Goal: Information Seeking & Learning: Learn about a topic

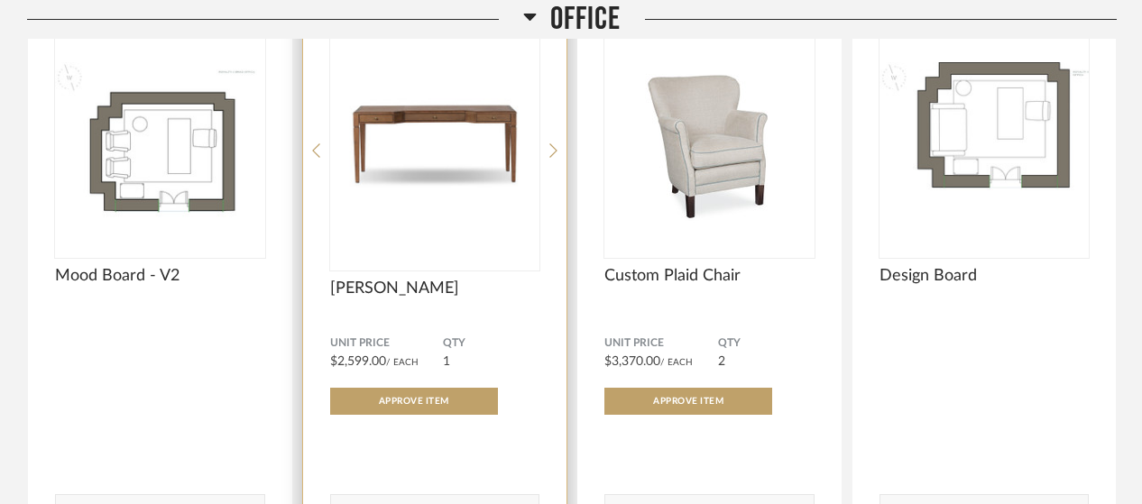
scroll to position [4691, 0]
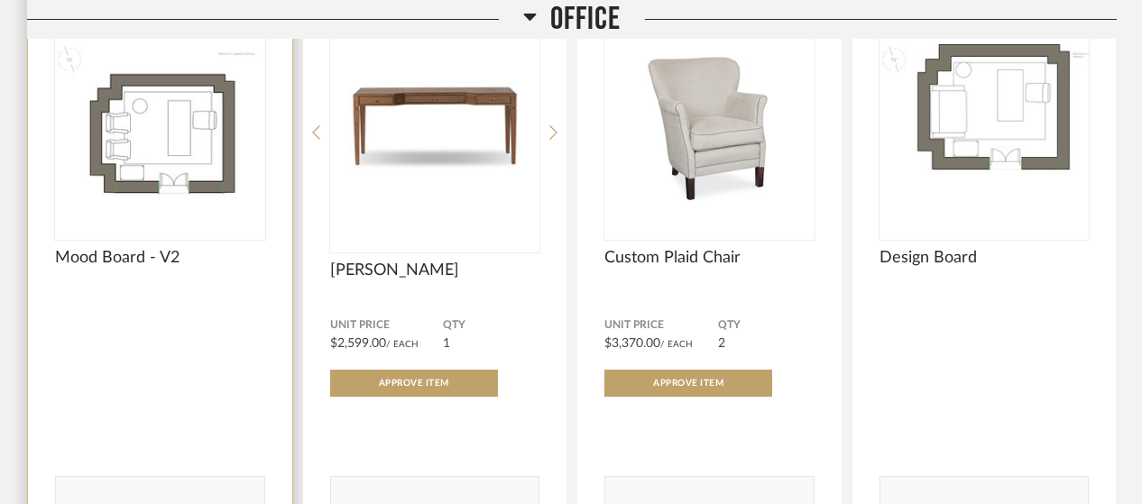
click at [0, 0] on img at bounding box center [0, 0] width 0 height 0
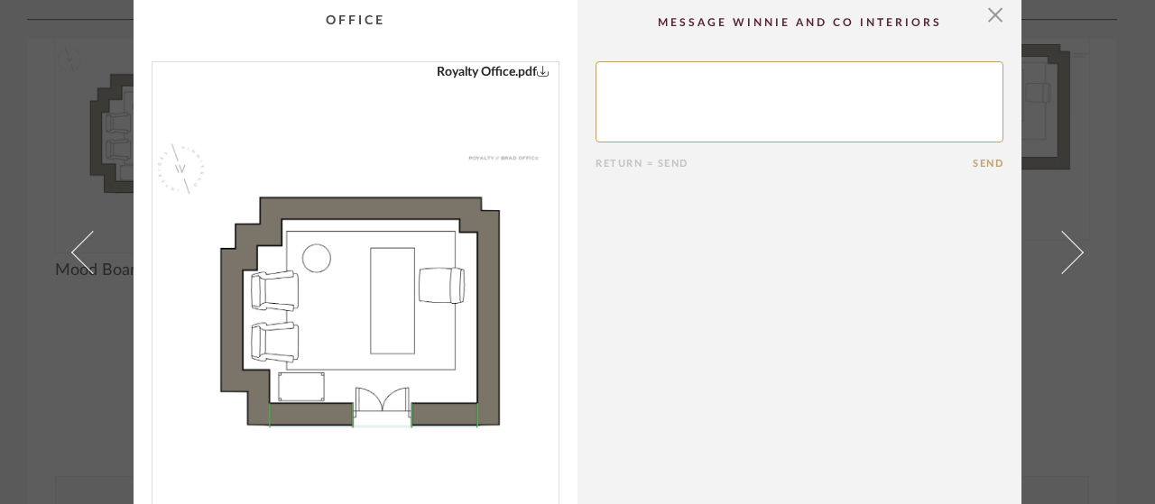
scroll to position [0, 0]
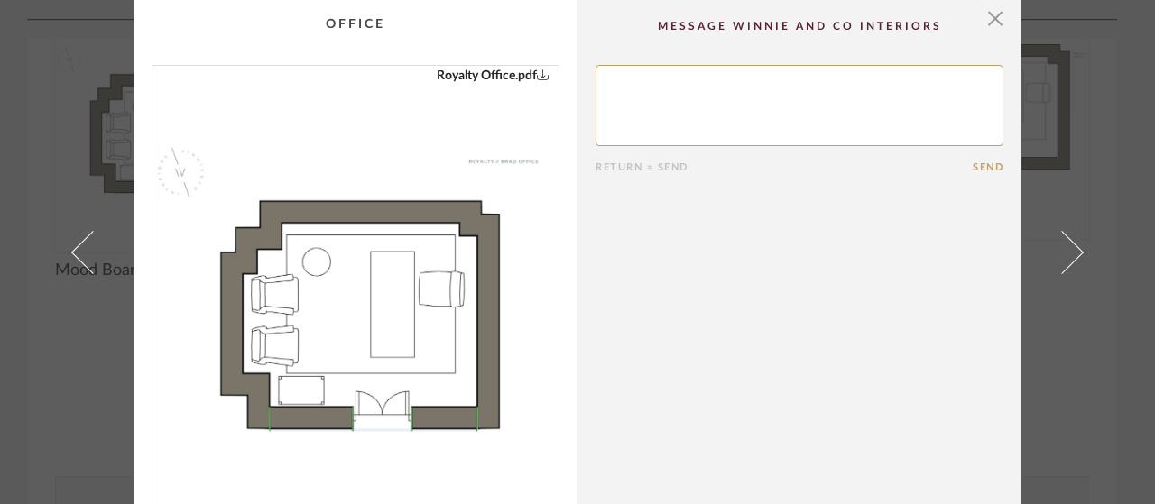
click at [454, 66] on link "Royalty Office.pdf" at bounding box center [493, 76] width 113 height 20
click at [981, 17] on span "button" at bounding box center [995, 18] width 36 height 36
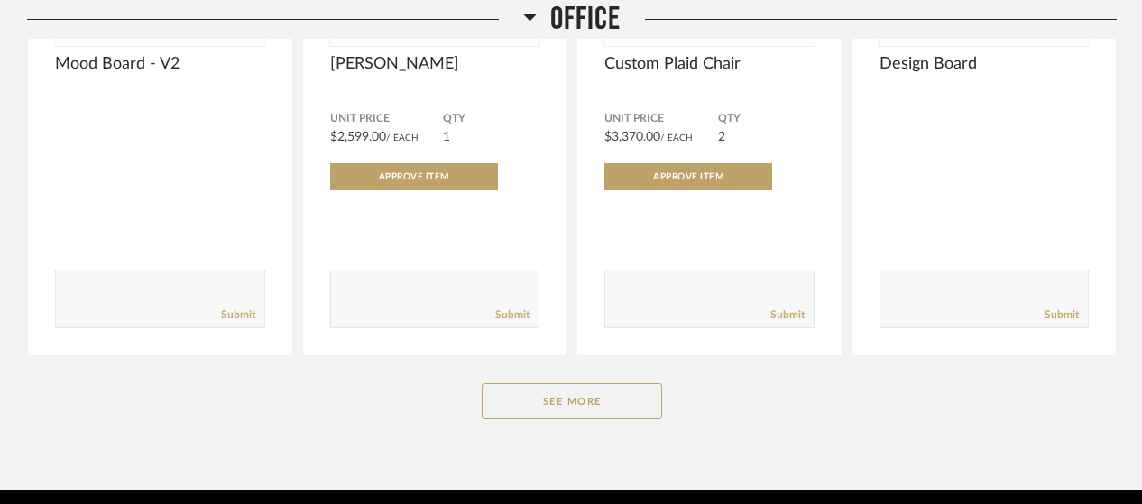
scroll to position [4922, 0]
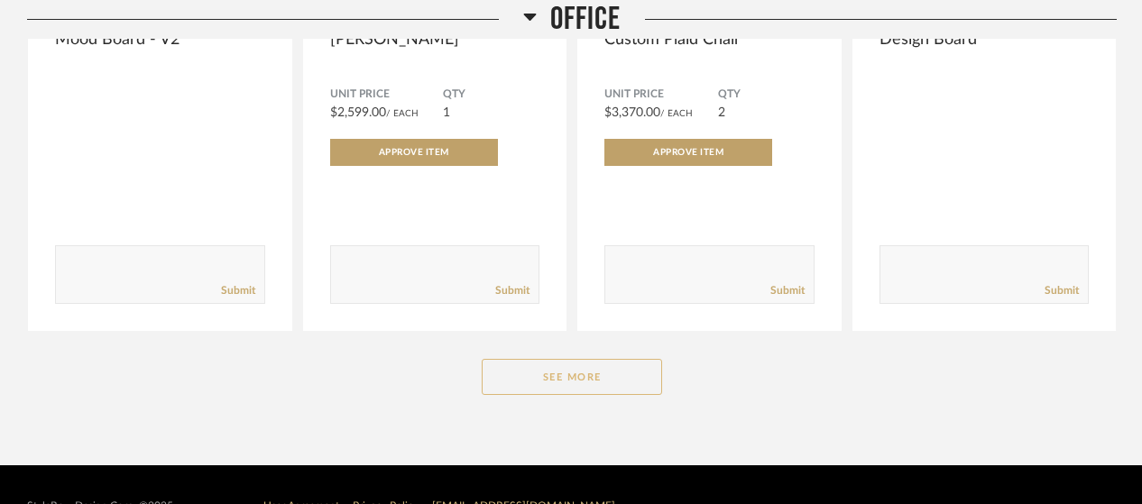
click at [596, 359] on button "See More" at bounding box center [572, 377] width 180 height 36
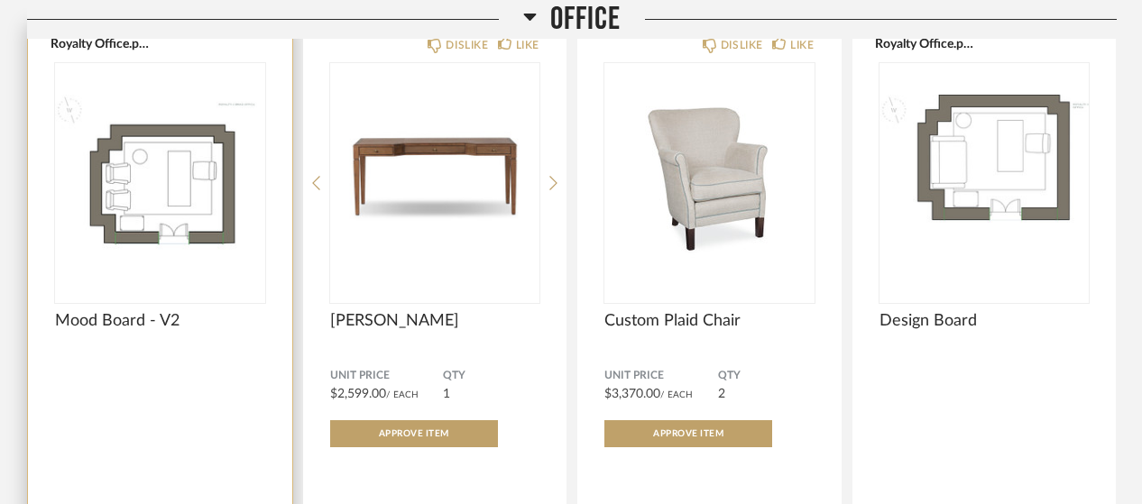
scroll to position [4651, 0]
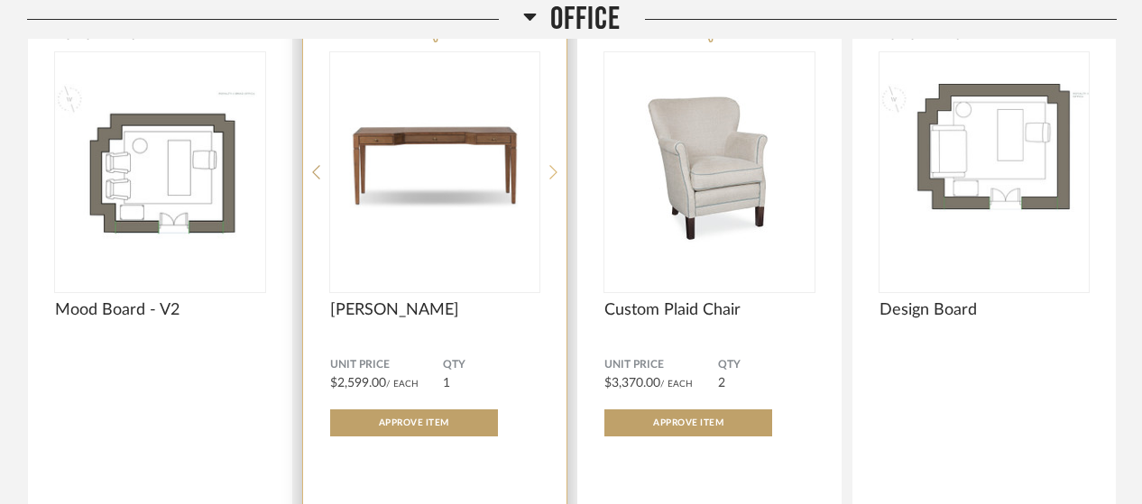
click at [549, 164] on icon at bounding box center [553, 172] width 8 height 16
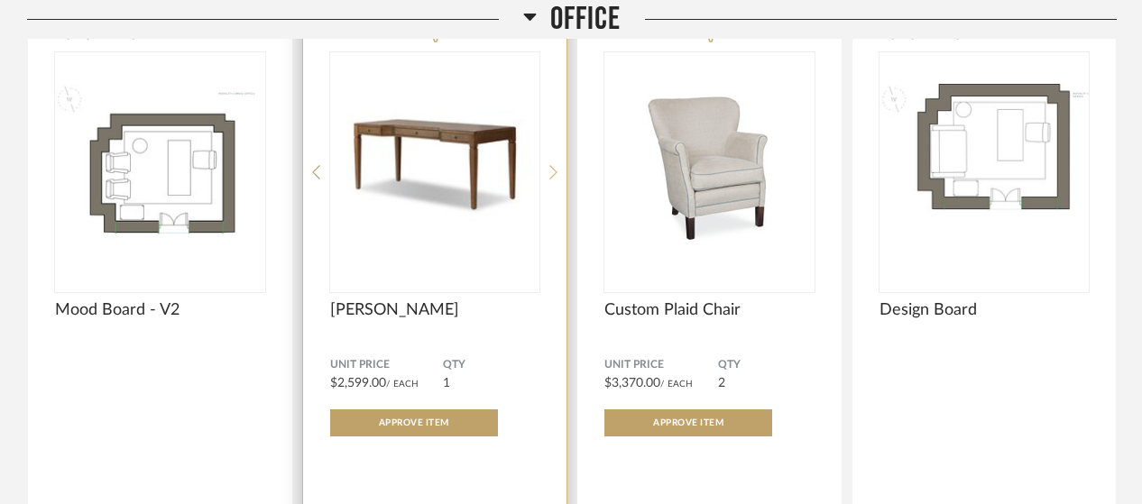
click at [550, 164] on icon at bounding box center [553, 172] width 8 height 16
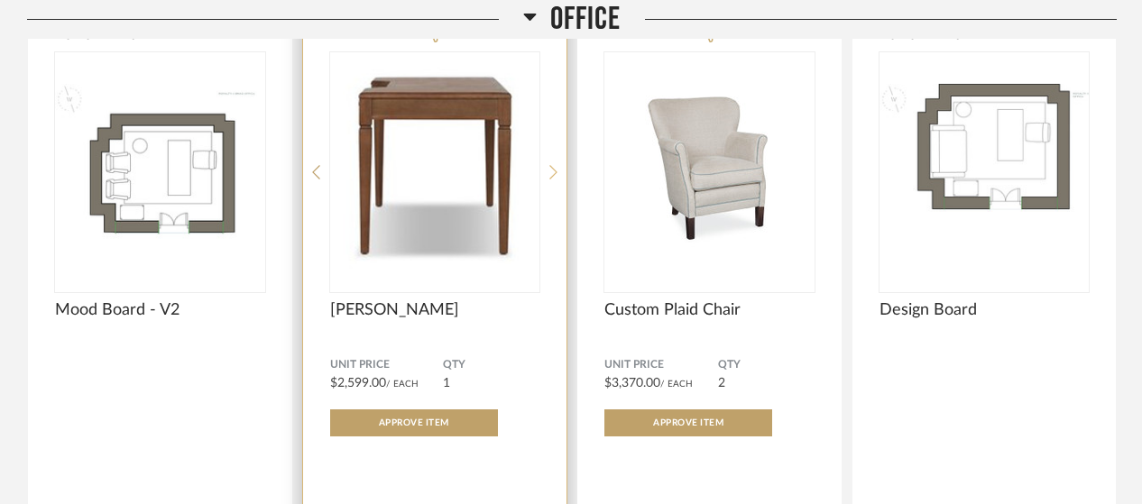
click at [550, 164] on icon at bounding box center [553, 172] width 8 height 16
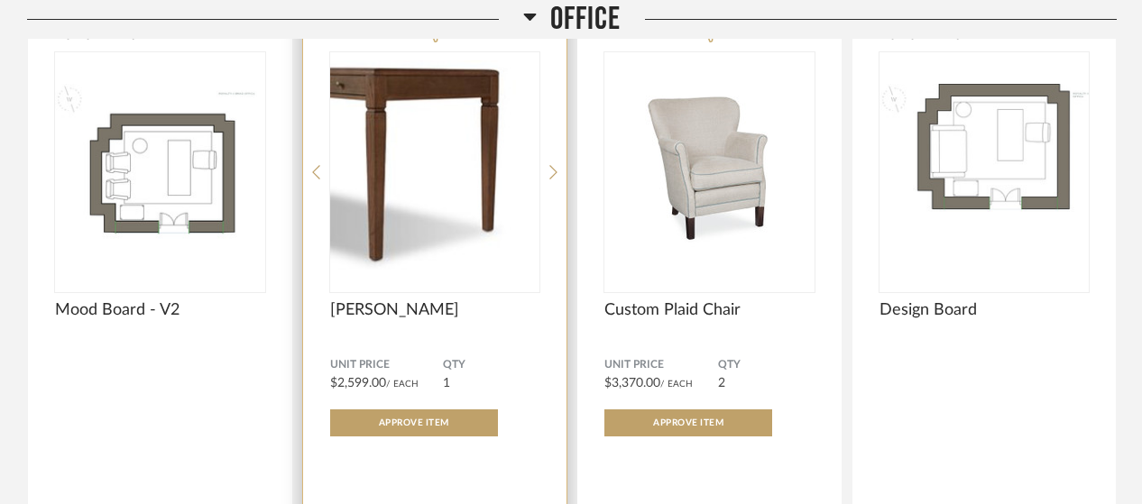
click at [516, 134] on img "3" at bounding box center [435, 165] width 210 height 226
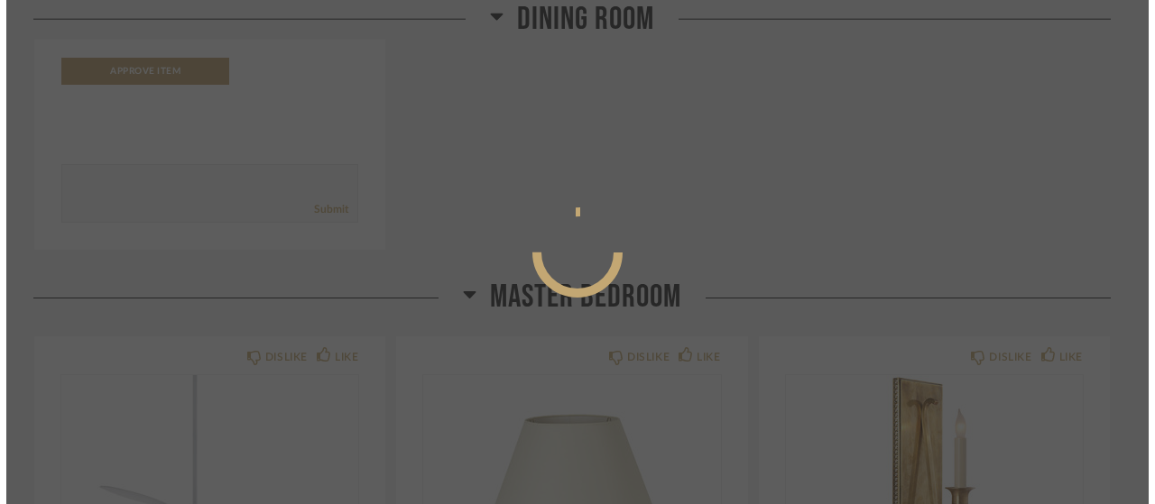
scroll to position [0, 0]
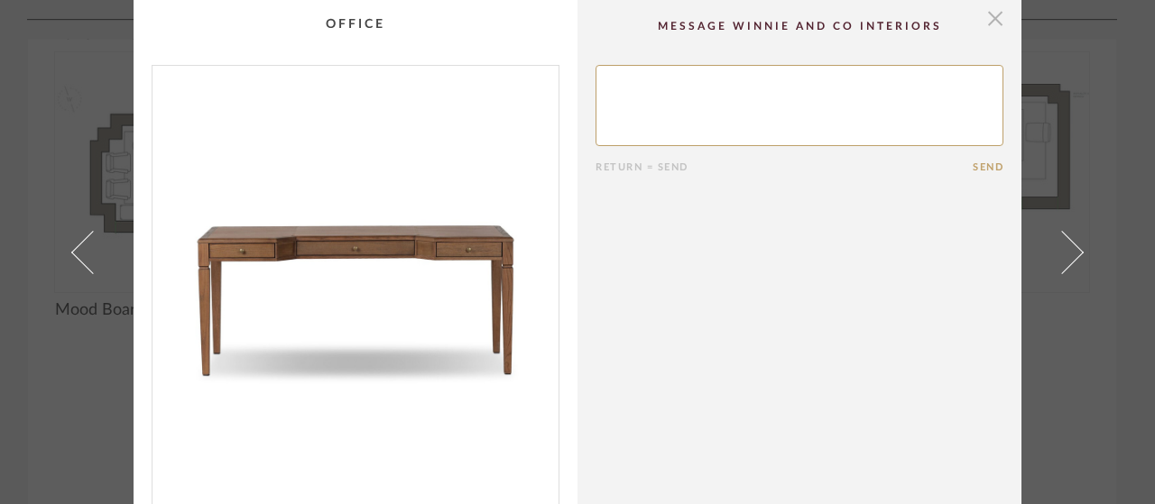
click at [990, 23] on span "button" at bounding box center [995, 18] width 36 height 36
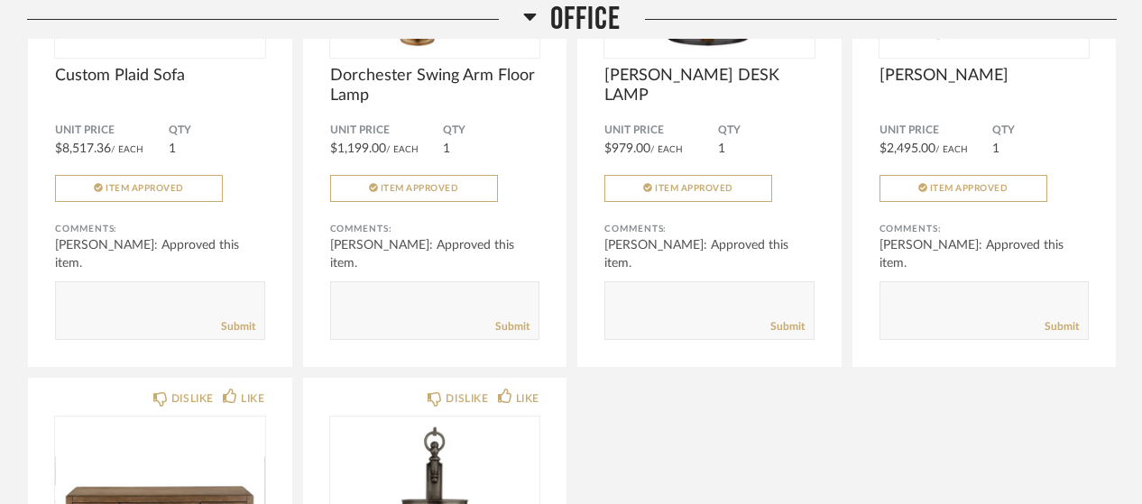
scroll to position [6275, 0]
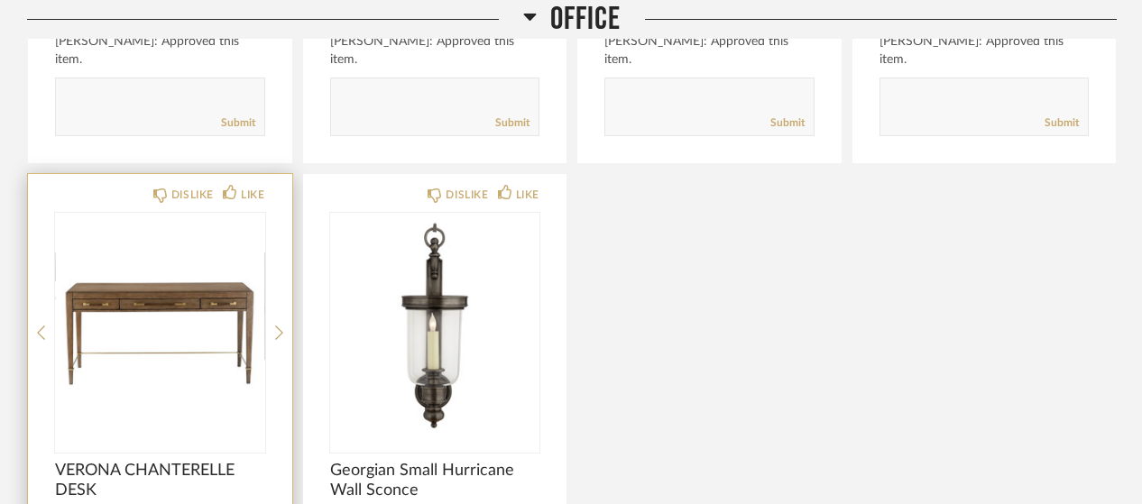
click at [164, 263] on img "0" at bounding box center [160, 326] width 210 height 226
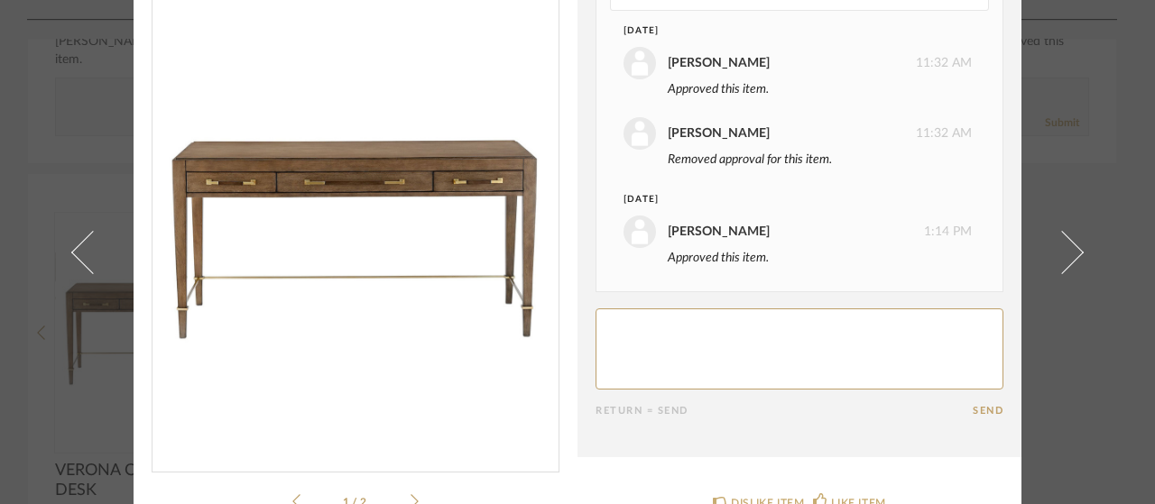
scroll to position [180, 0]
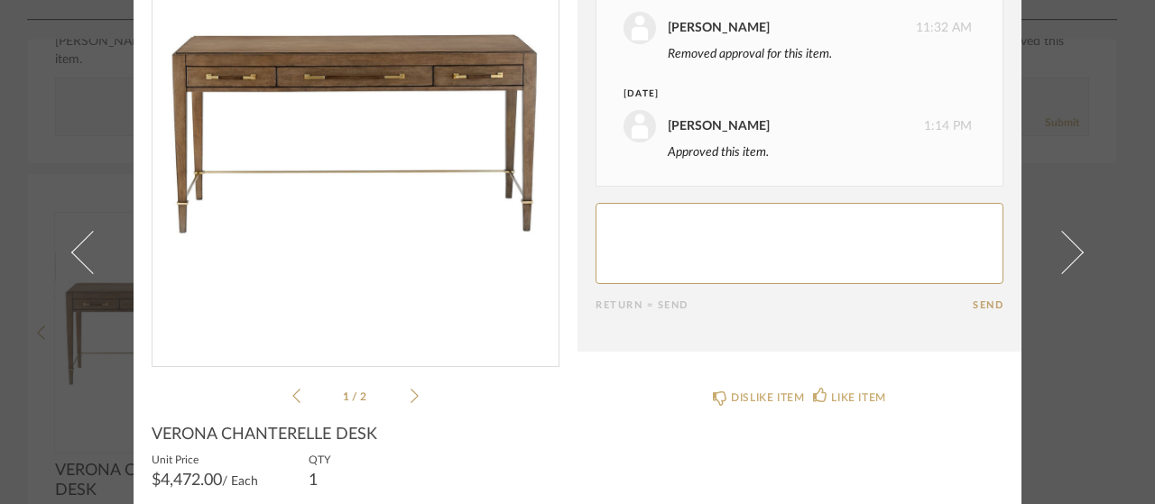
click at [480, 131] on img "0" at bounding box center [355, 118] width 406 height 466
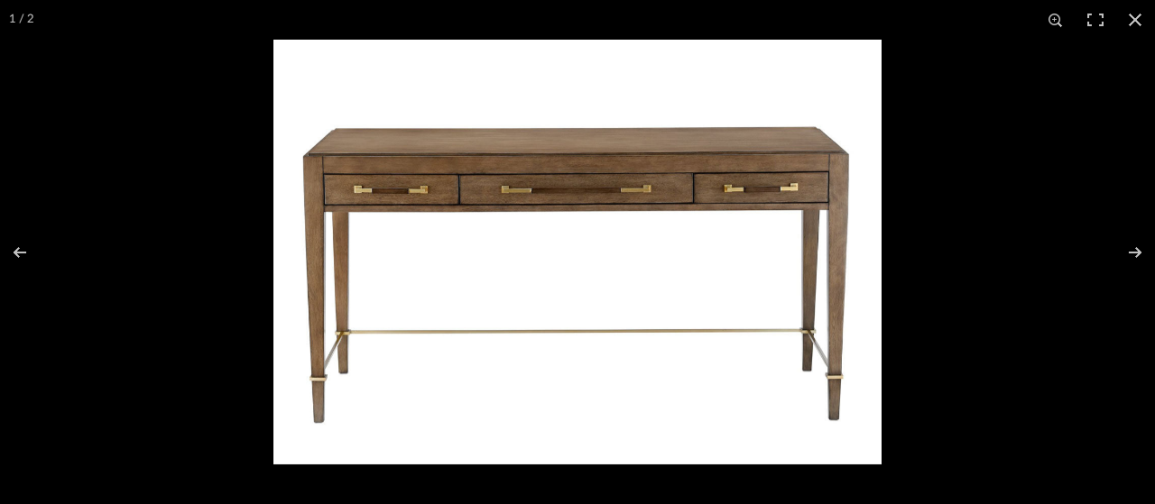
click at [364, 183] on img at bounding box center [577, 252] width 608 height 425
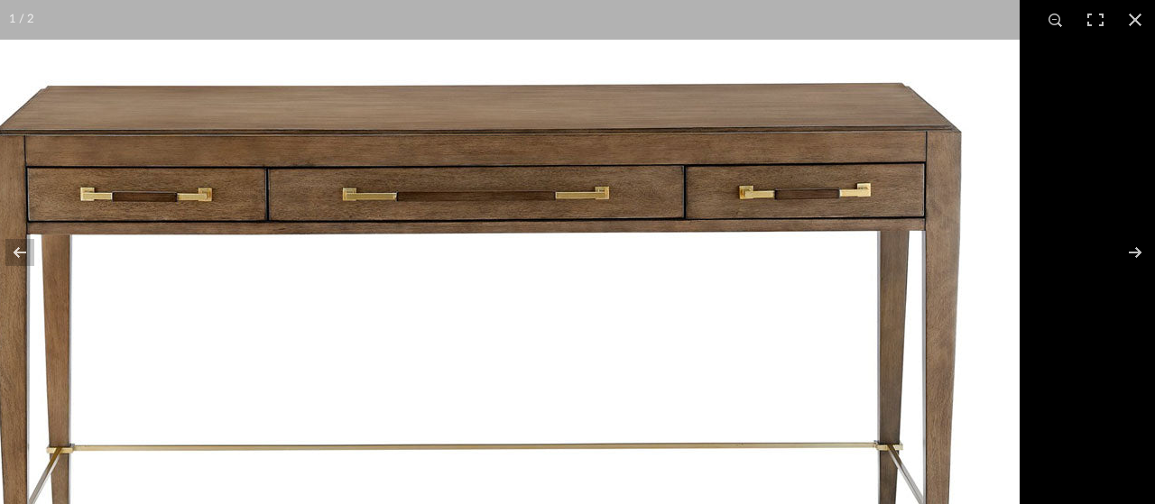
click at [431, 115] on img at bounding box center [478, 306] width 1082 height 756
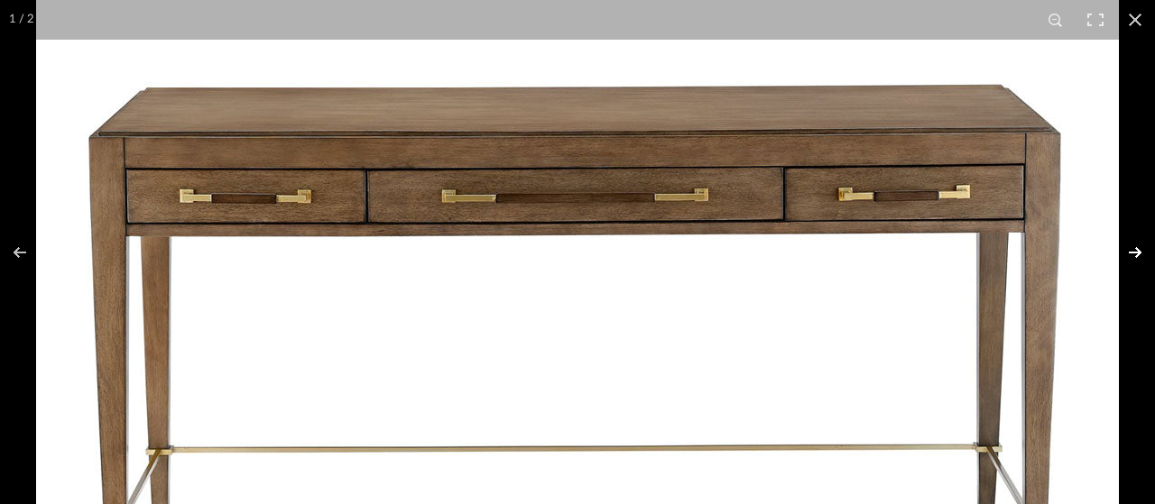
click at [1122, 251] on button at bounding box center [1122, 252] width 63 height 90
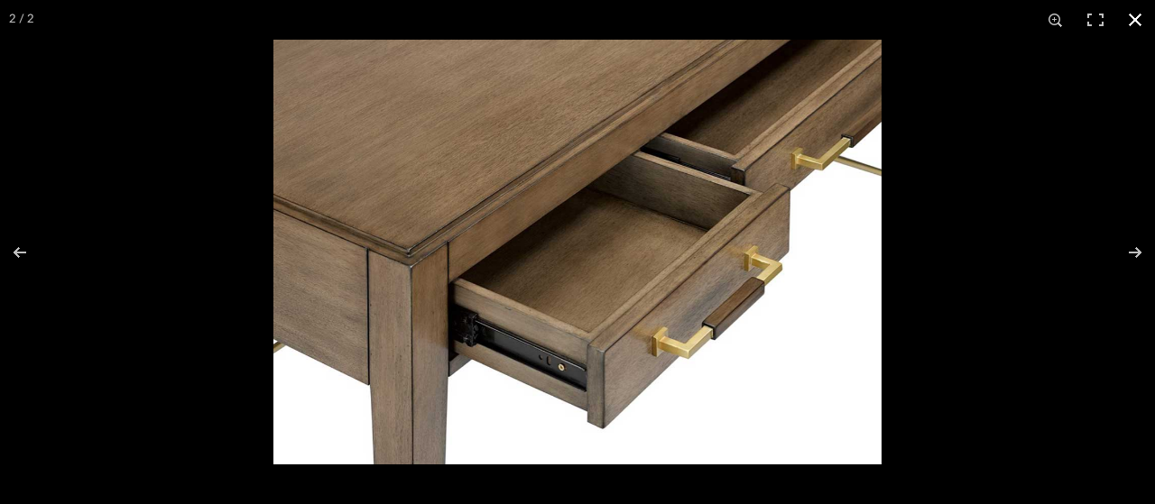
click at [1141, 24] on button at bounding box center [1135, 20] width 40 height 40
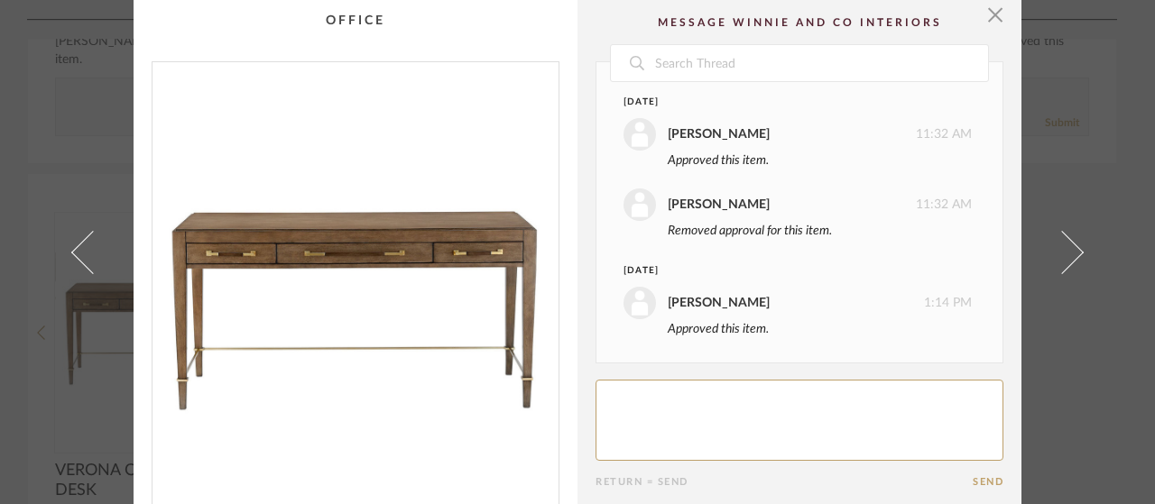
scroll to position [0, 0]
